Goal: Check status

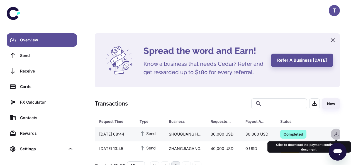
click at [335, 136] on icon "button" at bounding box center [336, 134] width 7 height 7
